Goal: Find specific page/section: Find specific page/section

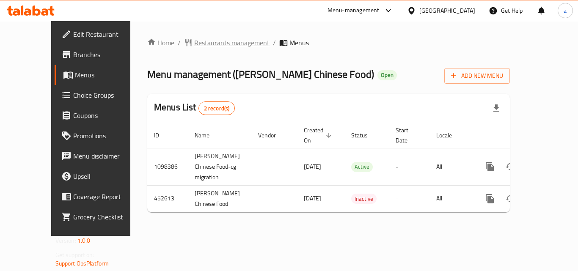
click at [194, 47] on span "Restaurants management" at bounding box center [231, 43] width 75 height 10
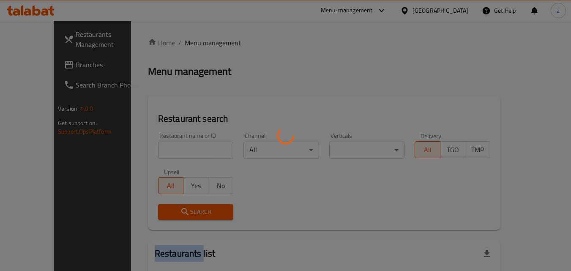
click at [192, 47] on div at bounding box center [285, 135] width 571 height 271
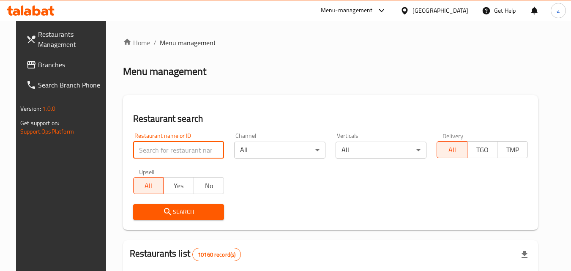
click at [167, 148] on input "search" at bounding box center [178, 150] width 91 height 17
paste input "633263"
type input "633263"
click button "Search" at bounding box center [178, 212] width 91 height 16
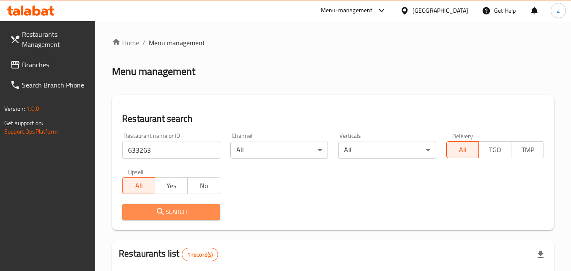
click at [167, 207] on span "Search" at bounding box center [171, 212] width 84 height 11
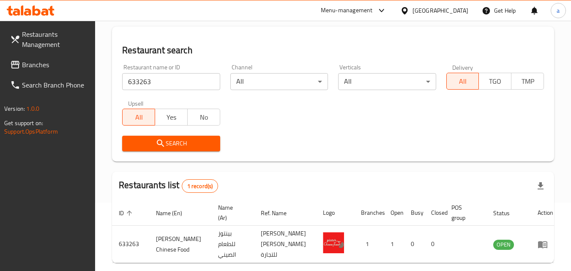
scroll to position [85, 0]
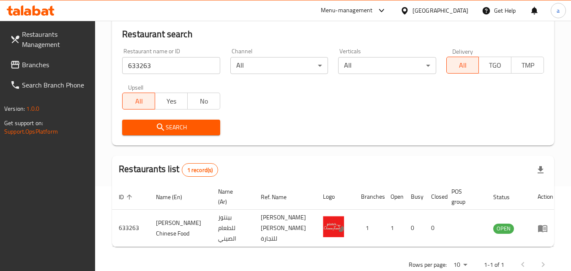
click at [413, 11] on div at bounding box center [406, 10] width 12 height 9
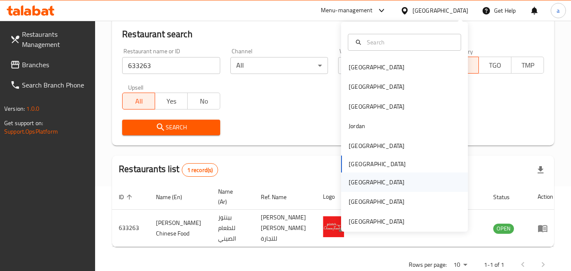
click at [372, 180] on div "[GEOGRAPHIC_DATA]" at bounding box center [404, 182] width 127 height 19
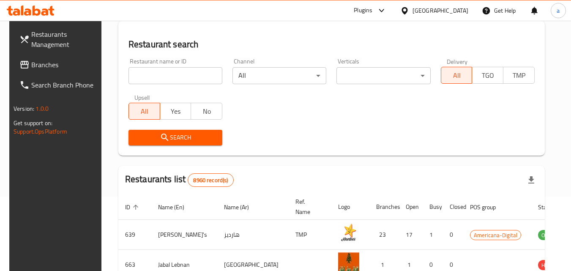
scroll to position [85, 0]
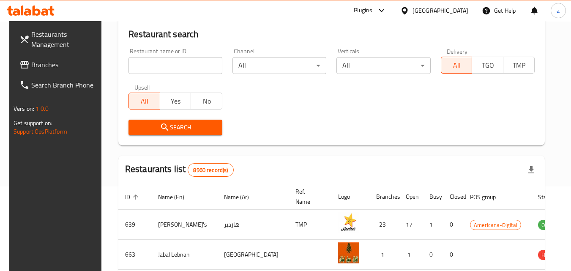
click at [36, 66] on span "Branches" at bounding box center [64, 65] width 67 height 10
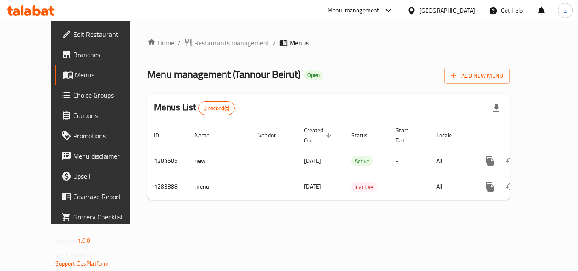
click at [194, 44] on span "Restaurants management" at bounding box center [231, 43] width 75 height 10
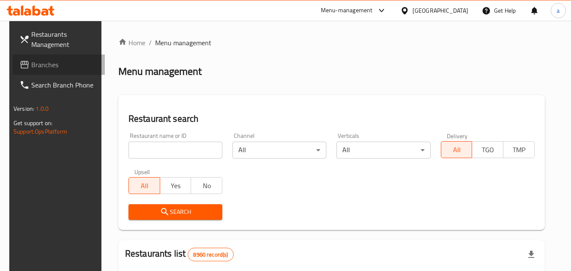
click at [56, 71] on link "Branches" at bounding box center [59, 65] width 92 height 20
